Goal: Information Seeking & Learning: Learn about a topic

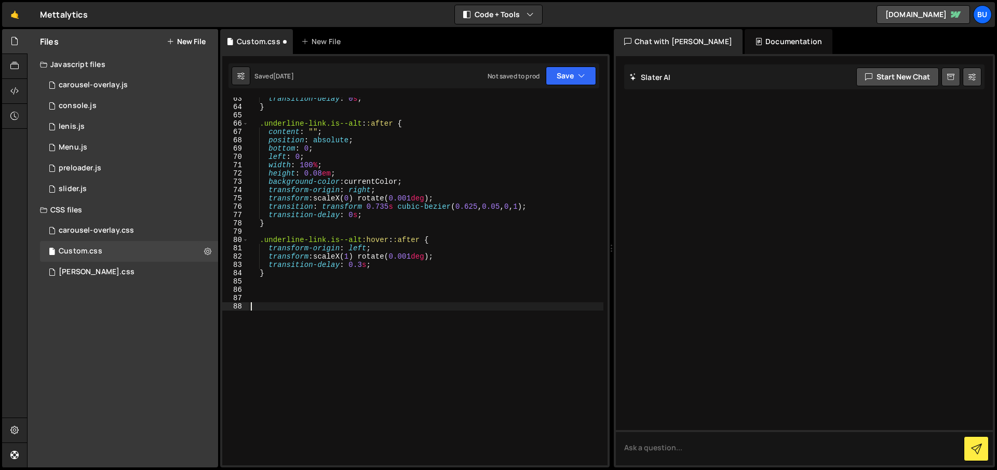
scroll to position [518, 0]
click at [78, 108] on div "console.js" at bounding box center [78, 105] width 38 height 9
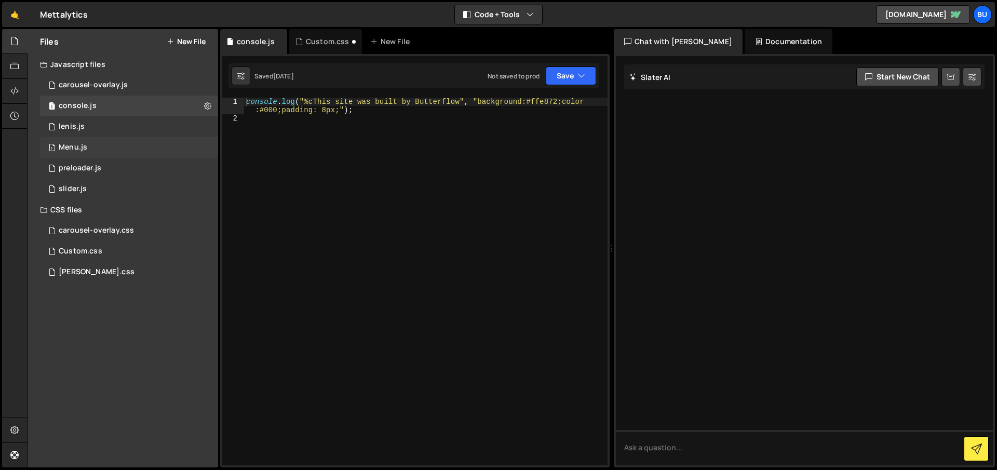
click at [82, 143] on div "Menu.js" at bounding box center [73, 147] width 29 height 9
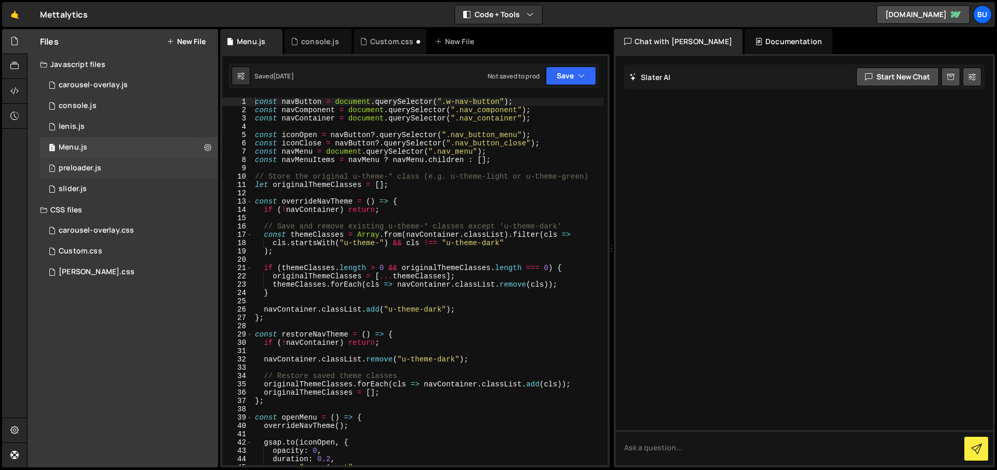
click at [83, 165] on div "preloader.js" at bounding box center [80, 168] width 43 height 9
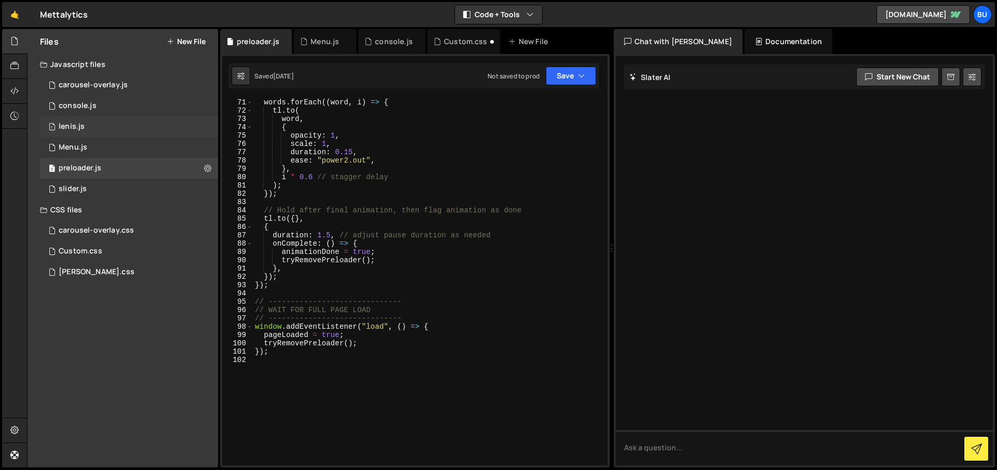
scroll to position [664, 0]
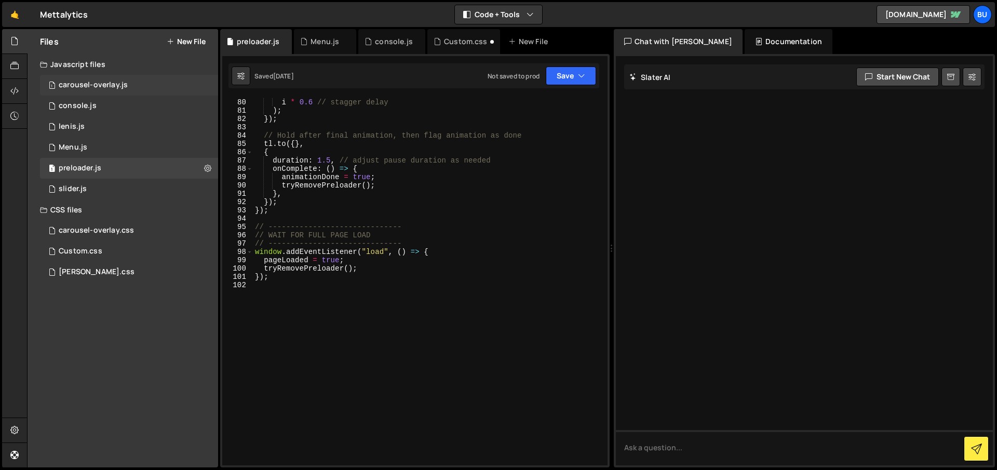
click at [100, 86] on div "carousel-overlay.js" at bounding box center [93, 84] width 69 height 9
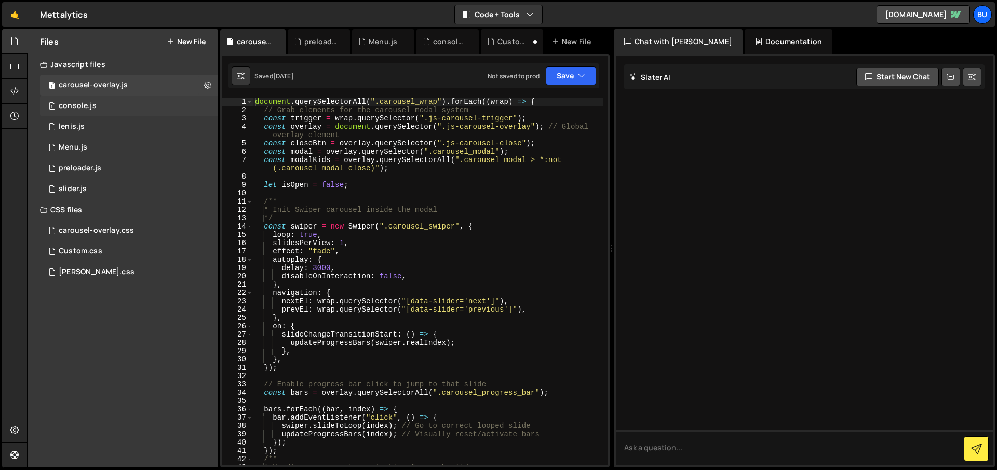
click at [96, 110] on div "1 console.js 0" at bounding box center [129, 106] width 178 height 21
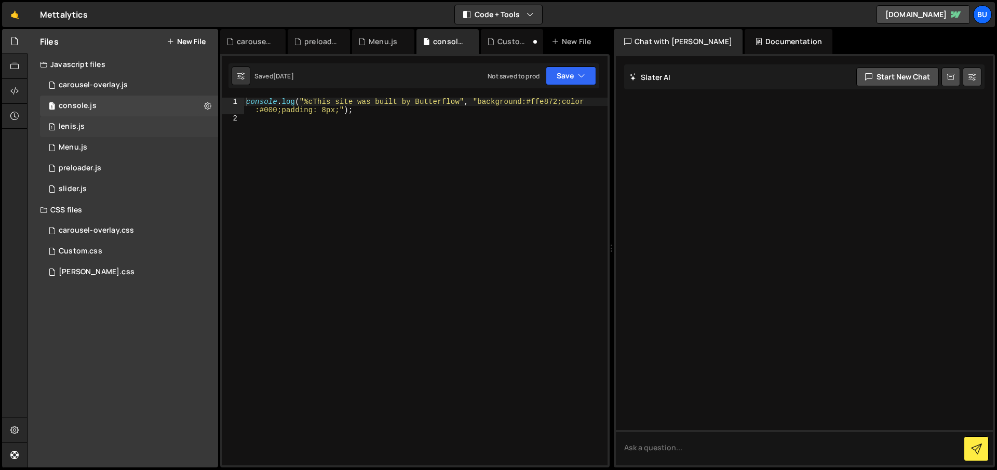
click at [91, 125] on div "1 [PERSON_NAME].js 0" at bounding box center [129, 126] width 178 height 21
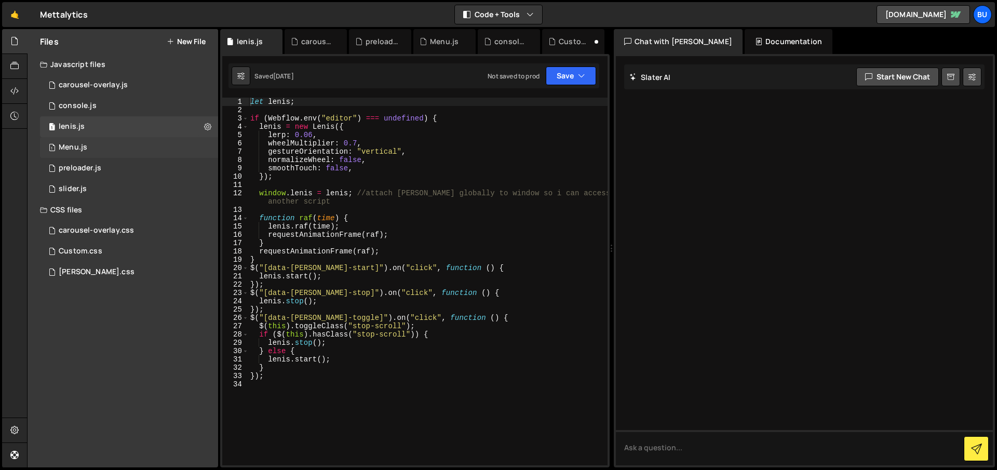
click at [94, 144] on div "1 Menu.js 0" at bounding box center [129, 147] width 178 height 21
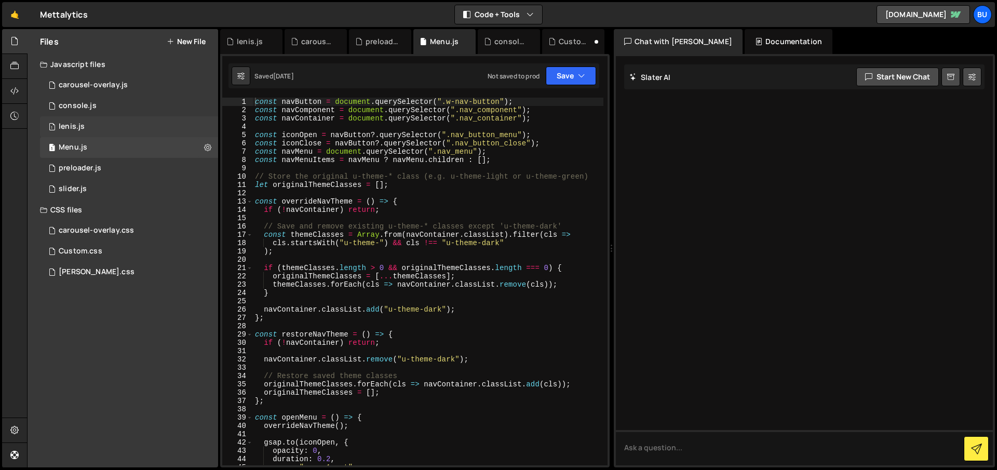
click at [84, 126] on div "lenis.js" at bounding box center [72, 126] width 26 height 9
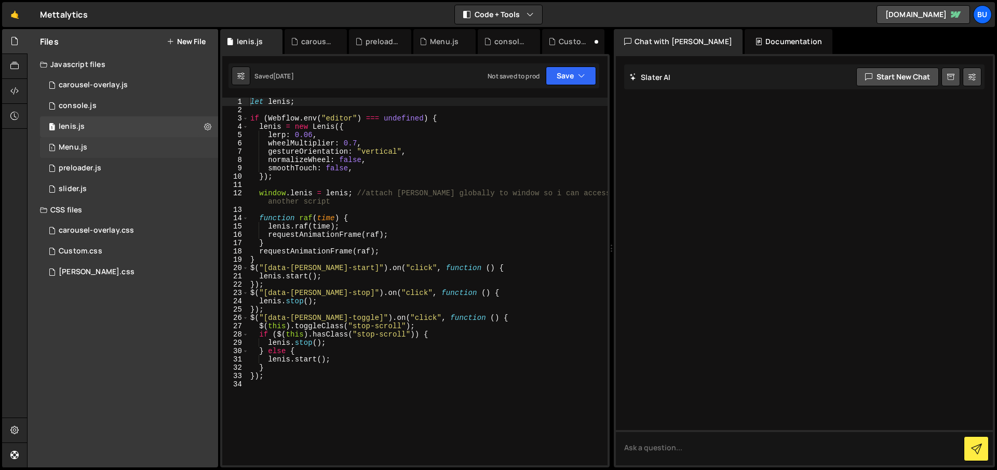
click at [84, 150] on div "Menu.js" at bounding box center [73, 147] width 29 height 9
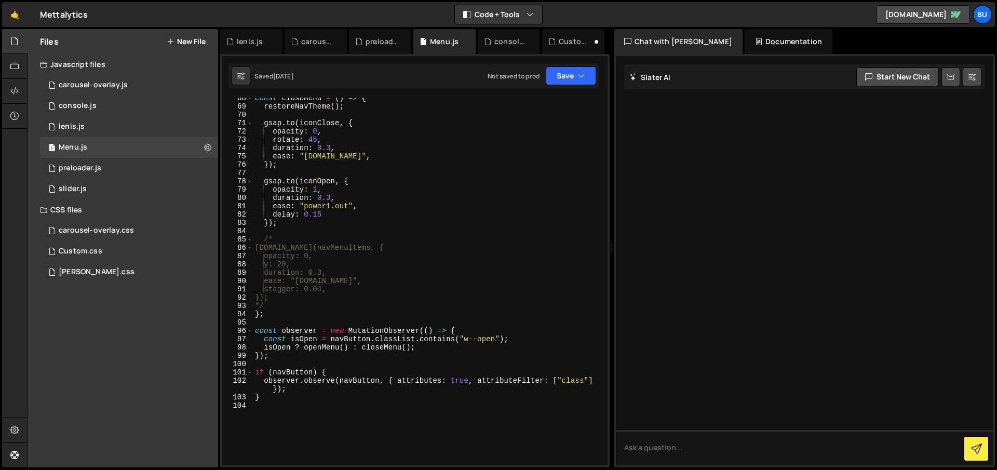
scroll to position [684, 0]
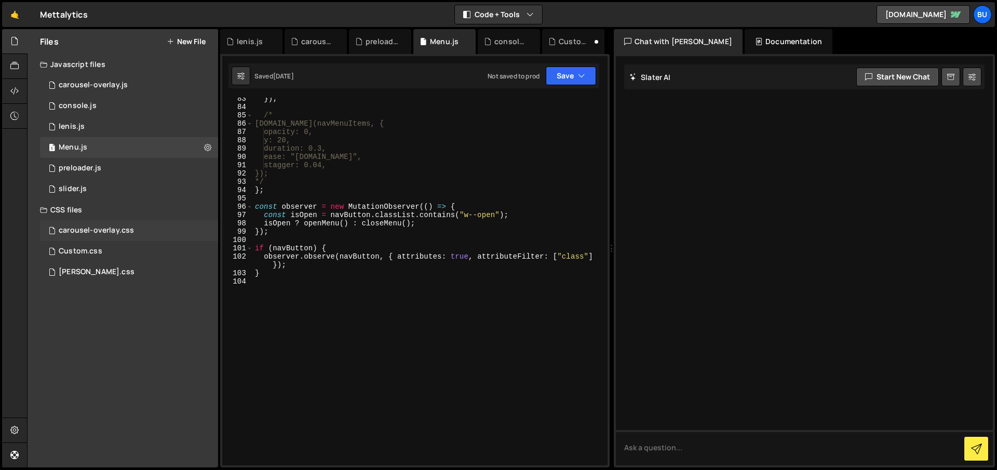
click at [92, 227] on div "carousel-overlay.css" at bounding box center [96, 230] width 75 height 9
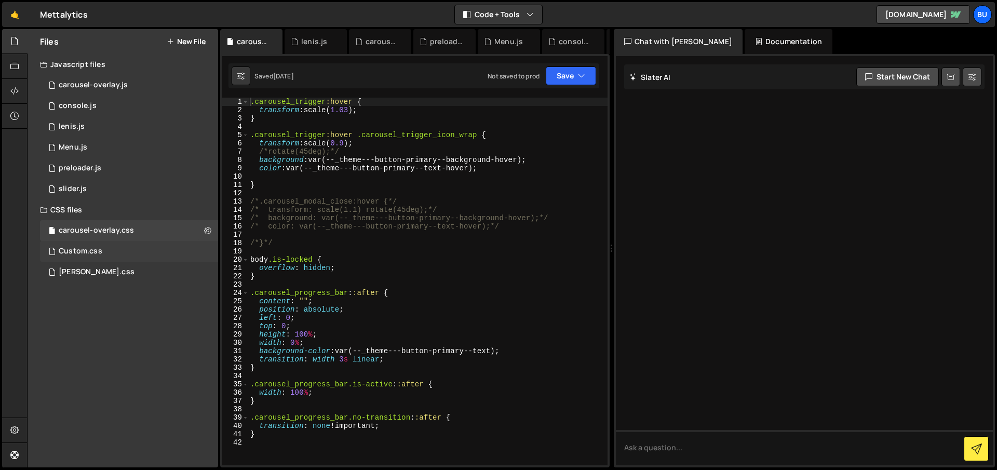
click at [100, 249] on div "Custom.css" at bounding box center [81, 251] width 44 height 9
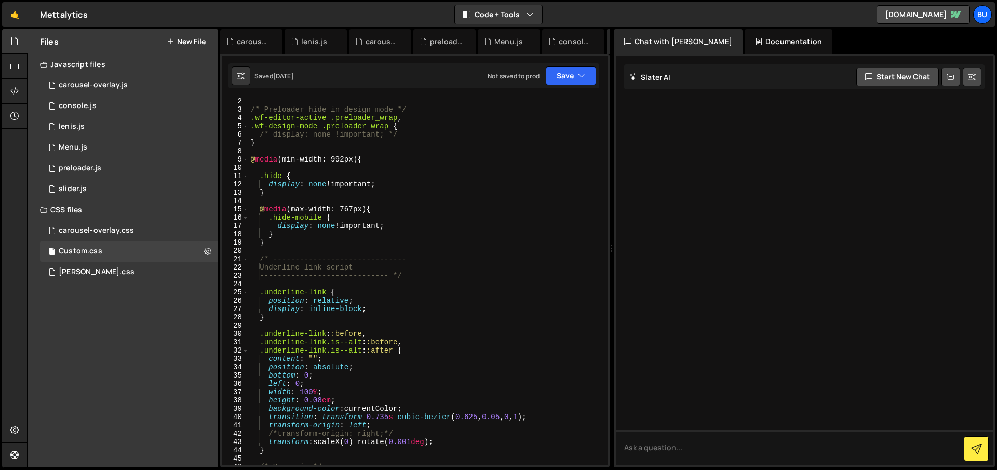
scroll to position [0, 0]
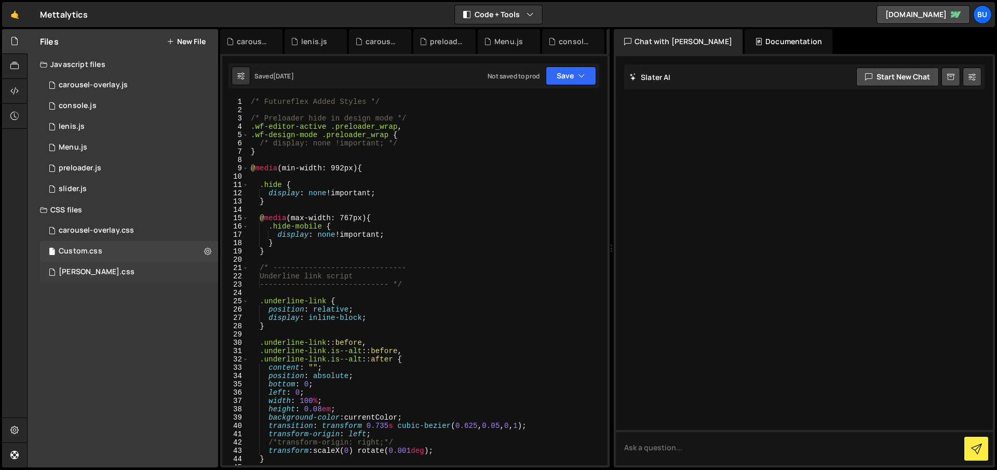
click at [121, 268] on div "[PERSON_NAME].css 0" at bounding box center [129, 272] width 178 height 21
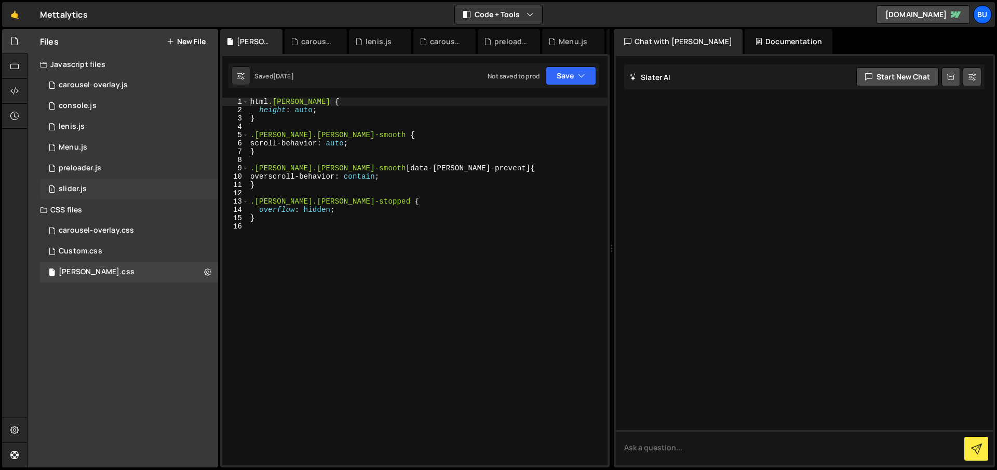
click at [72, 188] on div "slider.js" at bounding box center [73, 188] width 28 height 9
